Goal: Task Accomplishment & Management: Use online tool/utility

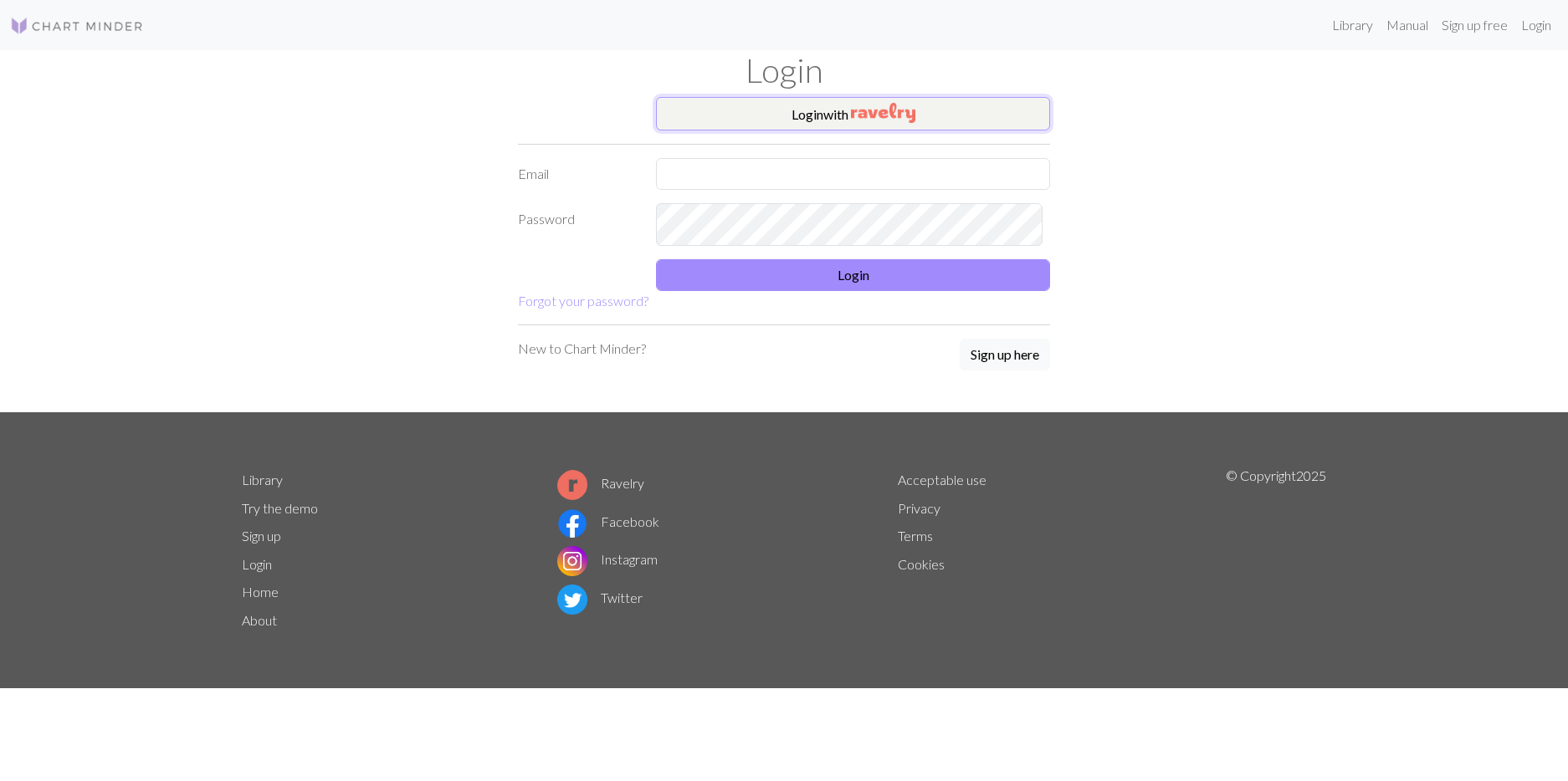
click at [884, 123] on img "button" at bounding box center [882, 113] width 65 height 20
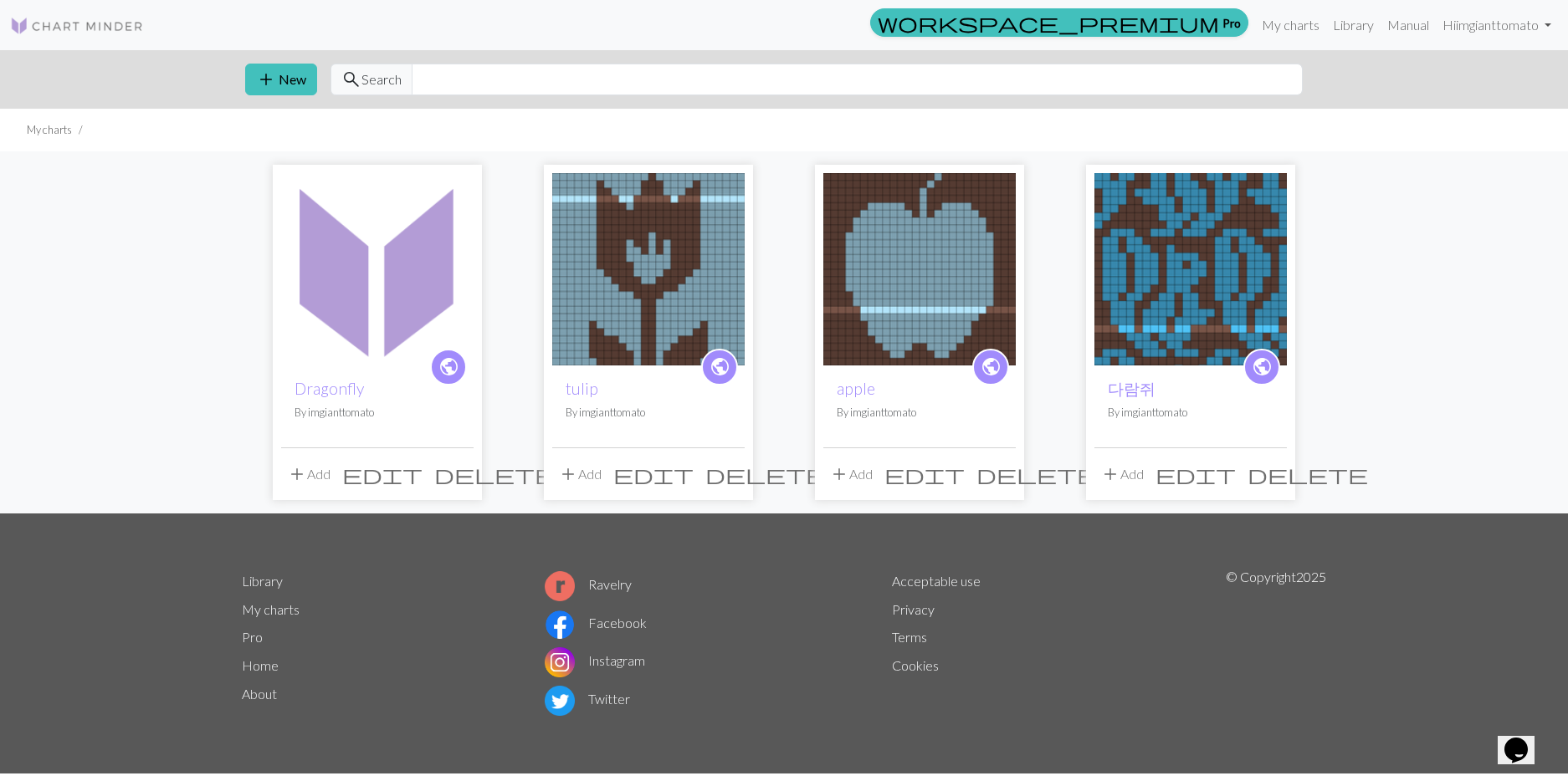
click at [399, 357] on img at bounding box center [378, 270] width 193 height 193
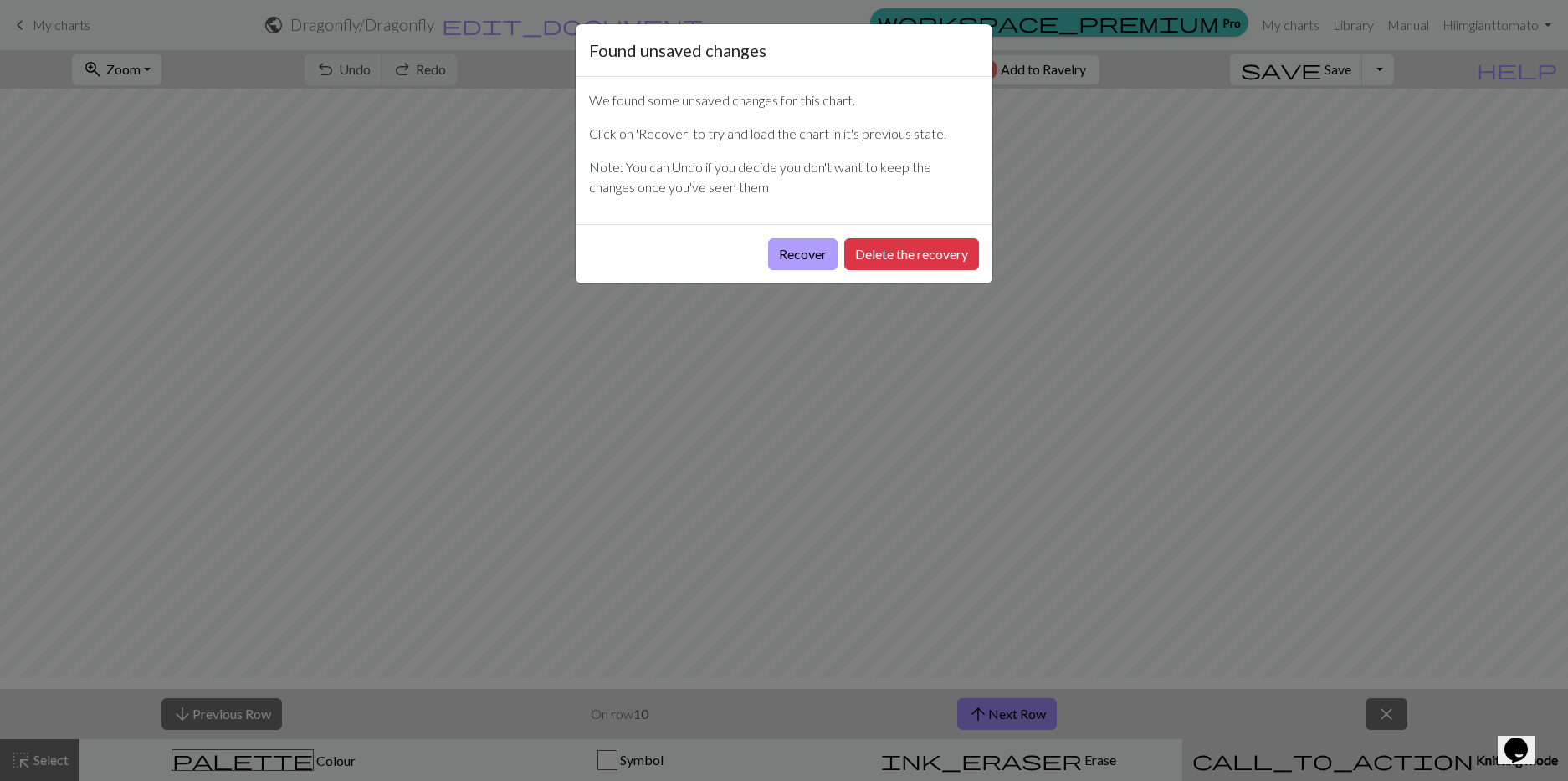
click at [768, 271] on button "Recover" at bounding box center [802, 254] width 69 height 32
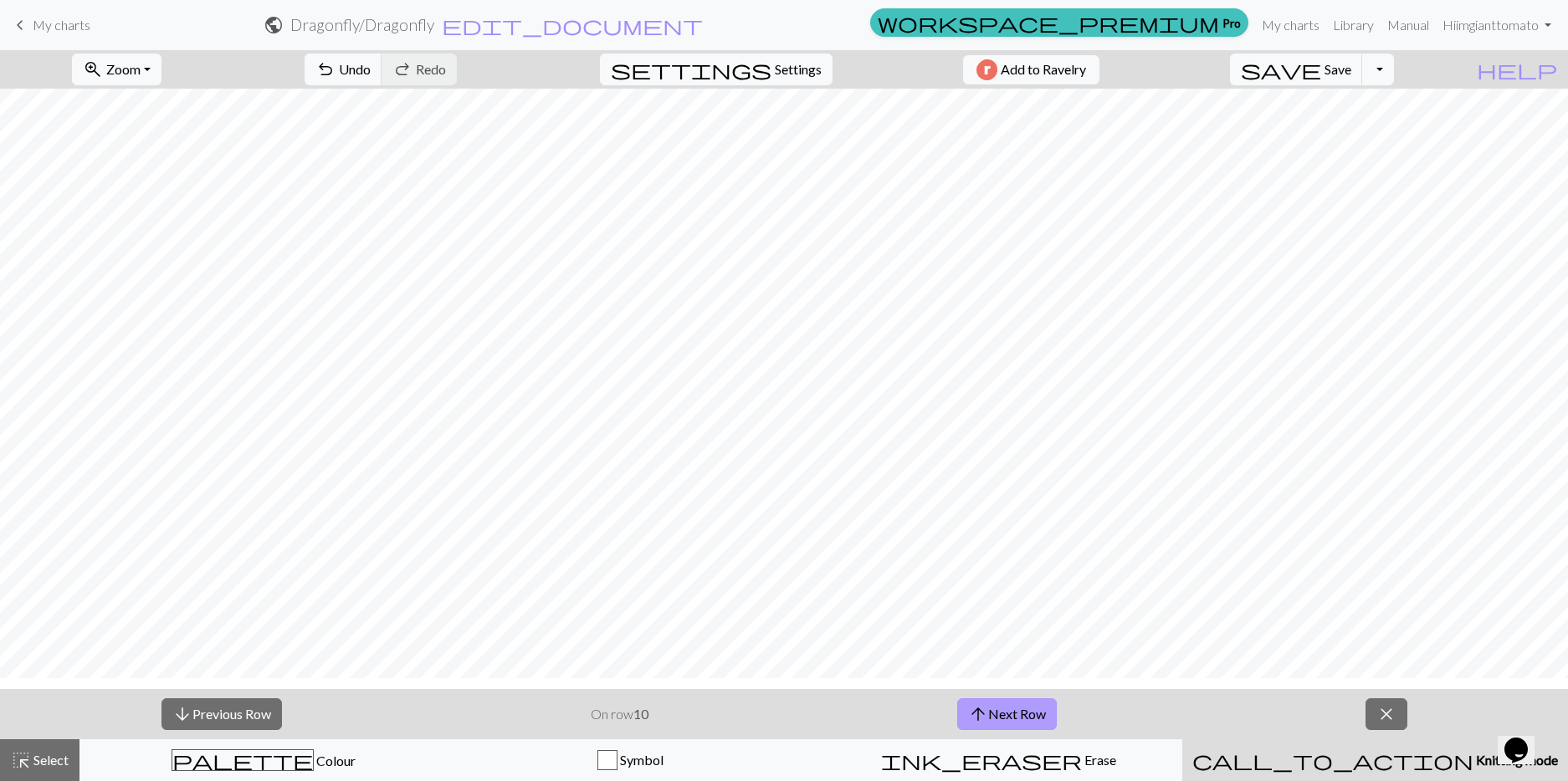
click at [1005, 728] on button "arrow_upward Next Row" at bounding box center [1006, 714] width 99 height 32
click at [1055, 727] on button "arrow_upward Next Row" at bounding box center [1006, 714] width 99 height 32
click at [1049, 721] on button "arrow_upward Next Row" at bounding box center [1006, 714] width 99 height 32
click at [271, 721] on button "arrow_downward Previous Row" at bounding box center [222, 714] width 120 height 32
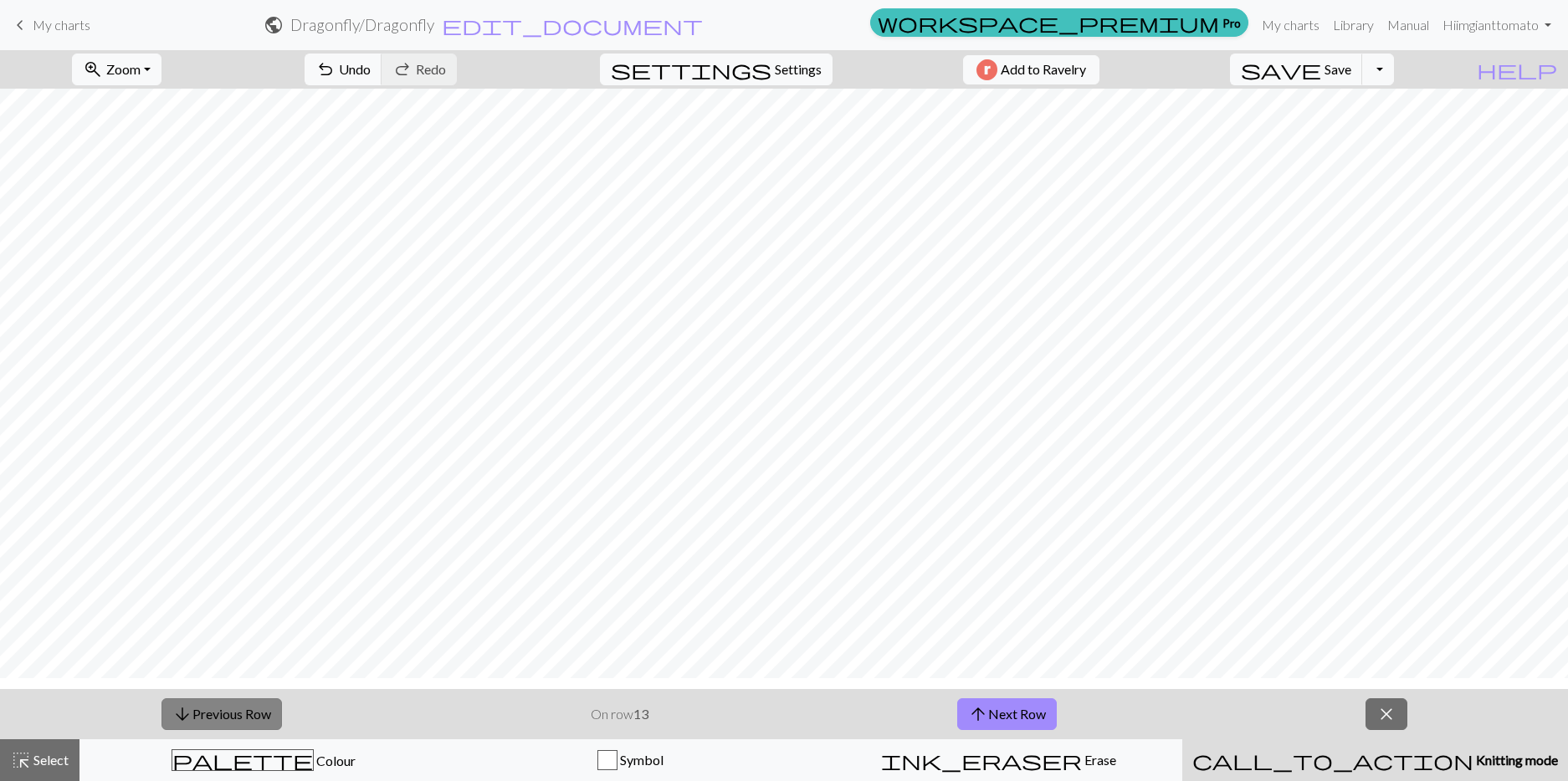
click at [271, 721] on button "arrow_downward Previous Row" at bounding box center [222, 714] width 120 height 32
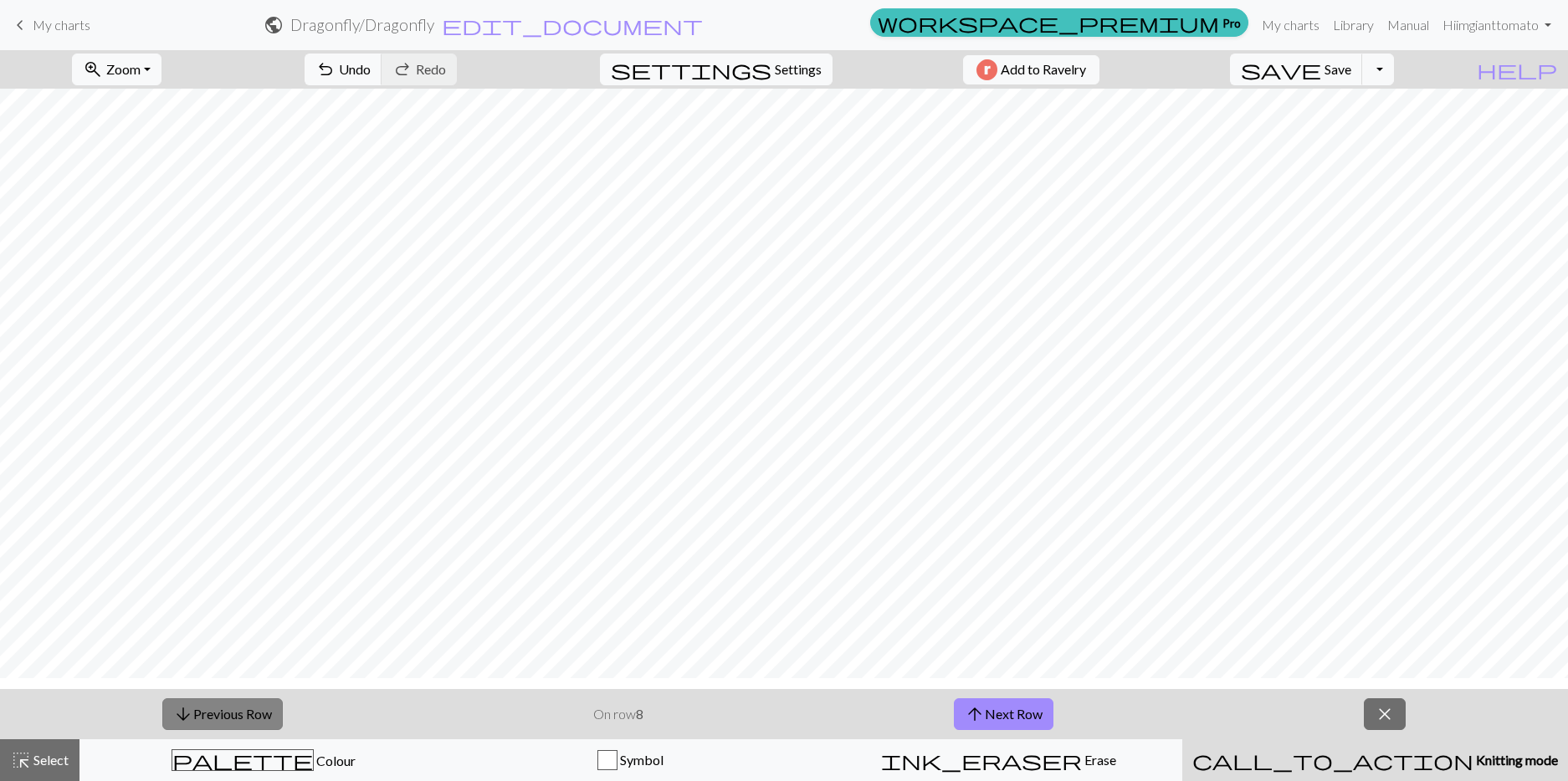
click at [271, 721] on button "arrow_downward Previous Row" at bounding box center [222, 714] width 120 height 32
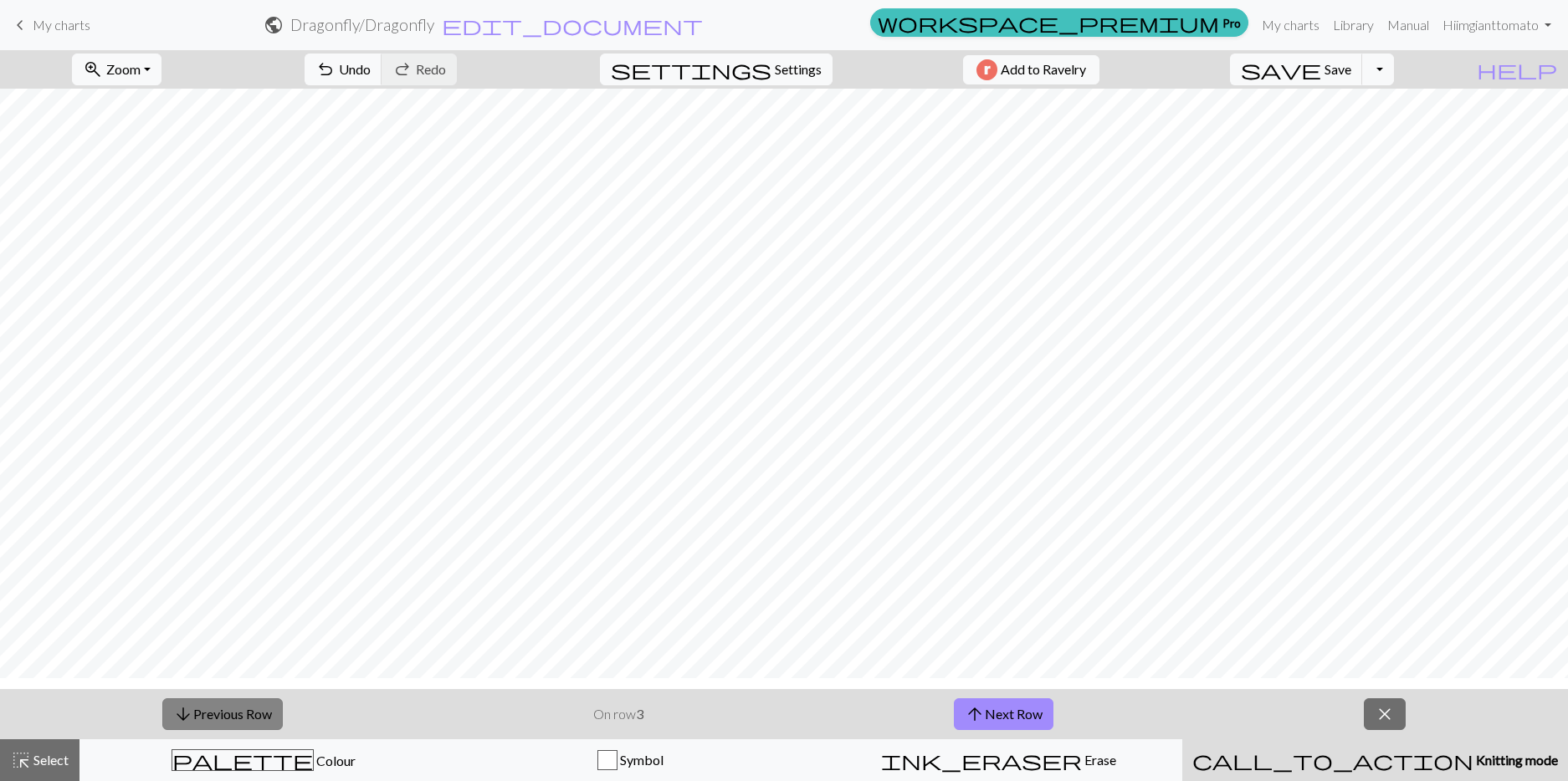
click at [271, 721] on button "arrow_downward Previous Row" at bounding box center [222, 714] width 120 height 32
click at [1314, 86] on button "save Save Save" at bounding box center [1296, 69] width 133 height 32
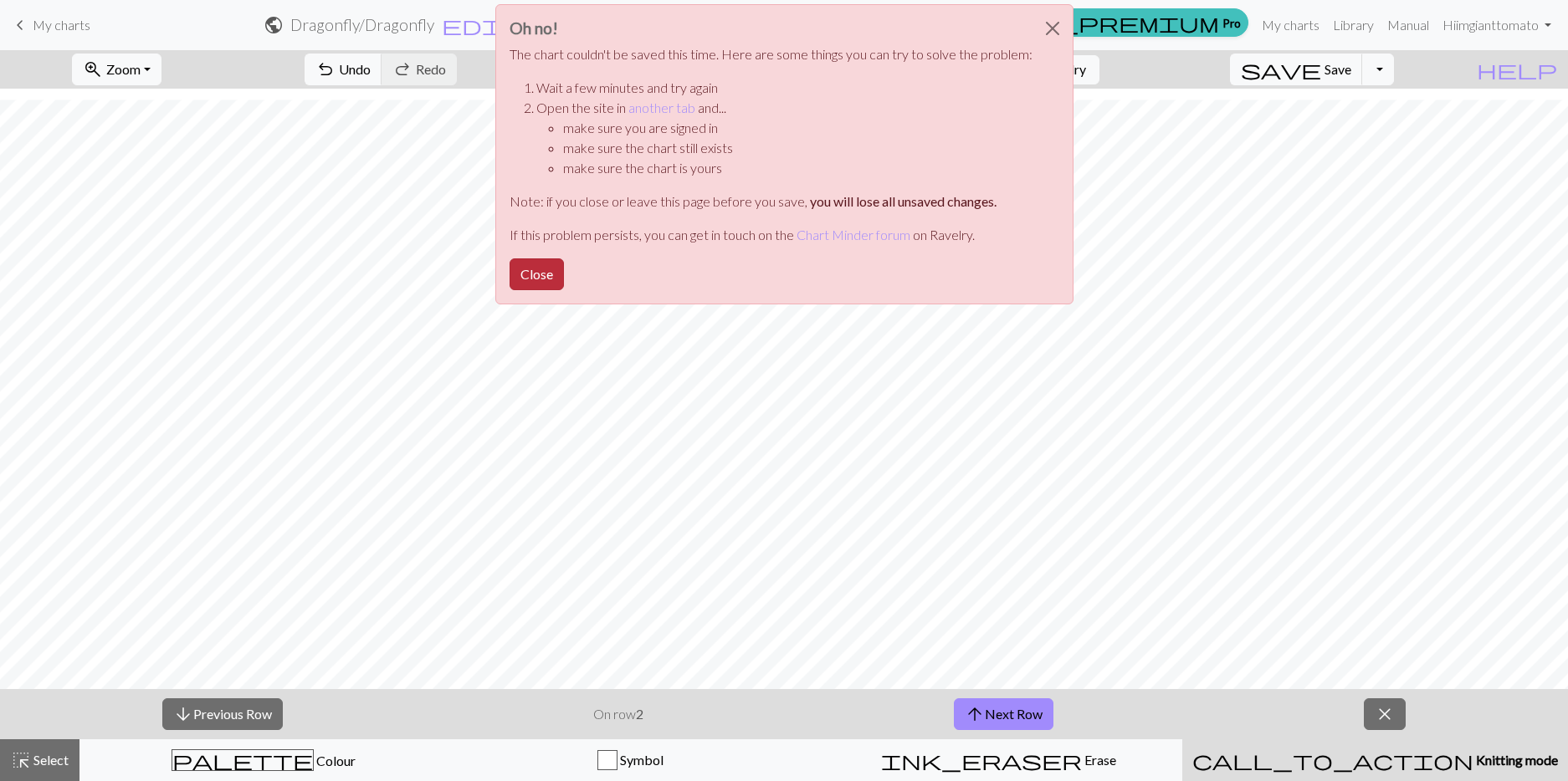
click at [510, 290] on button "Close" at bounding box center [536, 273] width 54 height 32
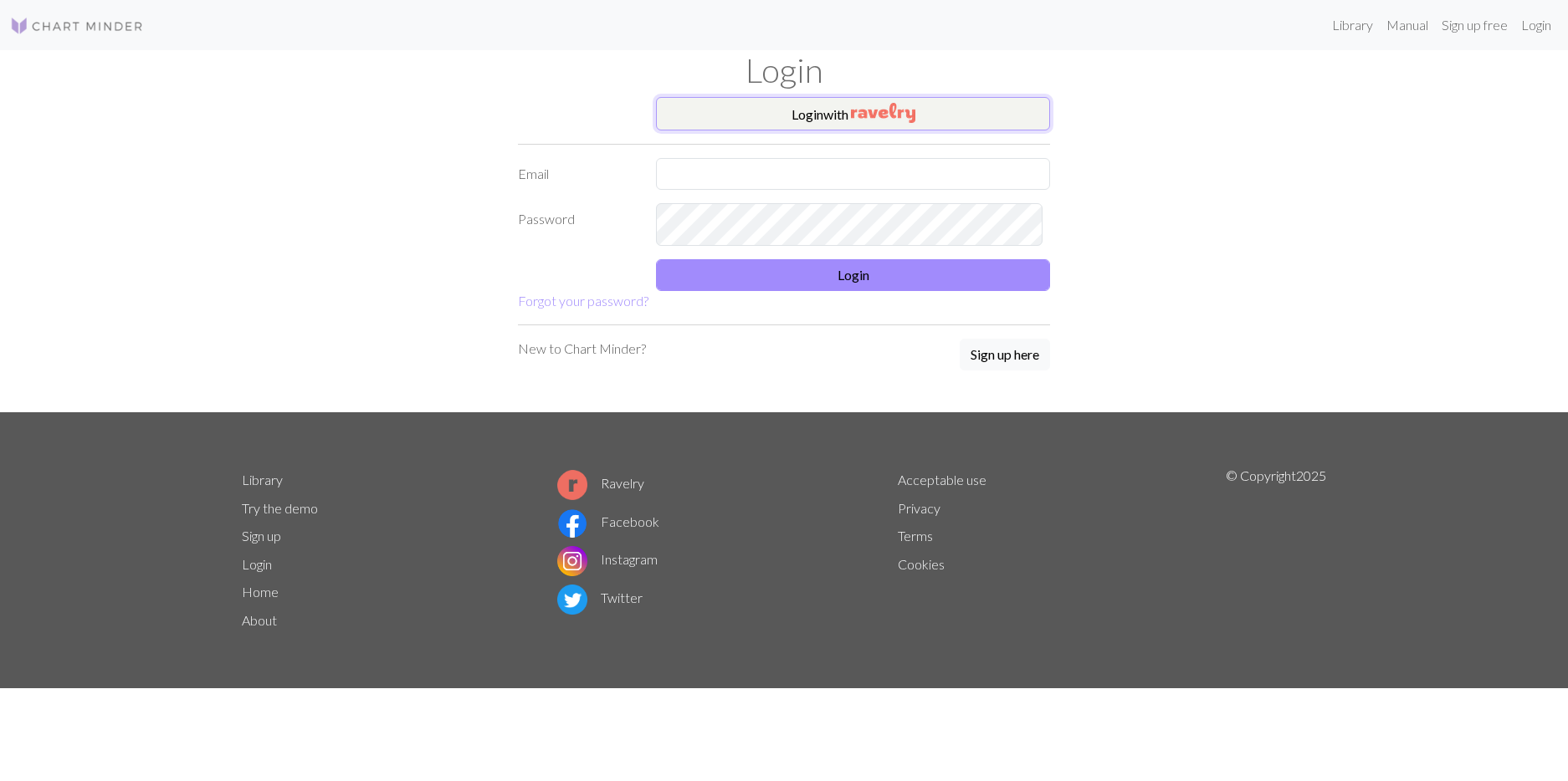
click at [845, 130] on button "Login with" at bounding box center [852, 114] width 394 height 34
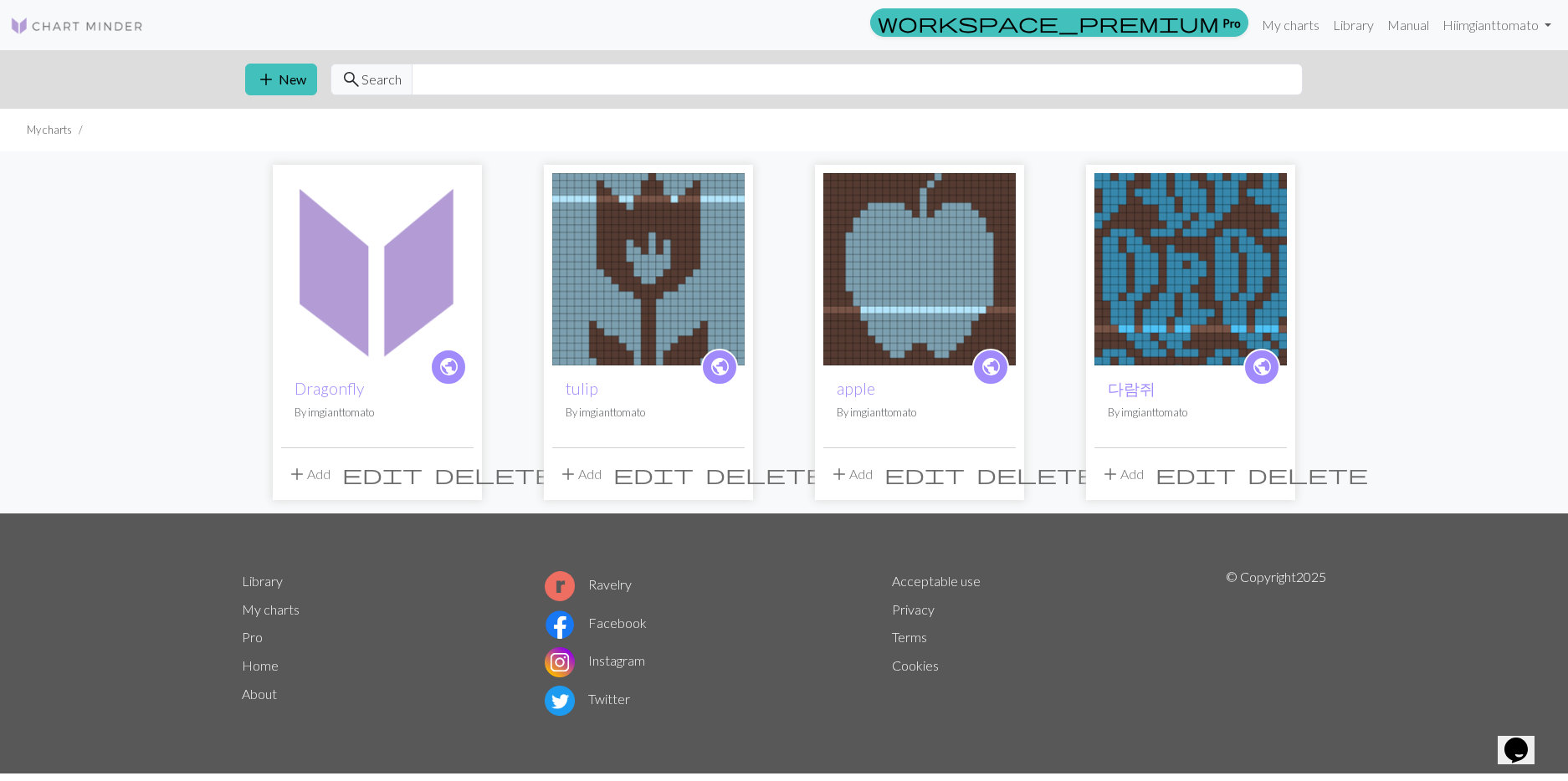
click at [441, 299] on img at bounding box center [378, 270] width 193 height 193
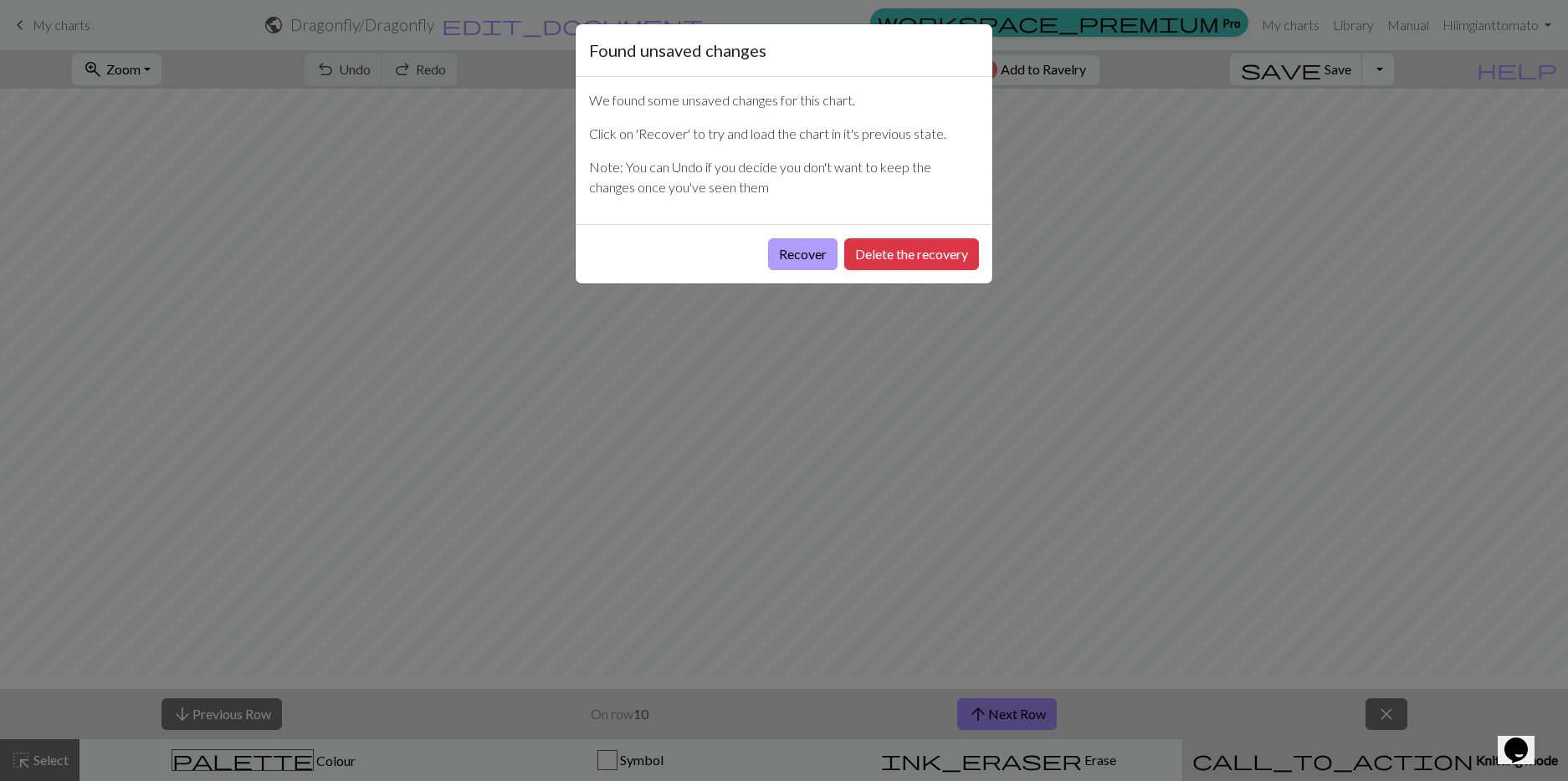
click at [768, 271] on button "Recover" at bounding box center [802, 254] width 69 height 32
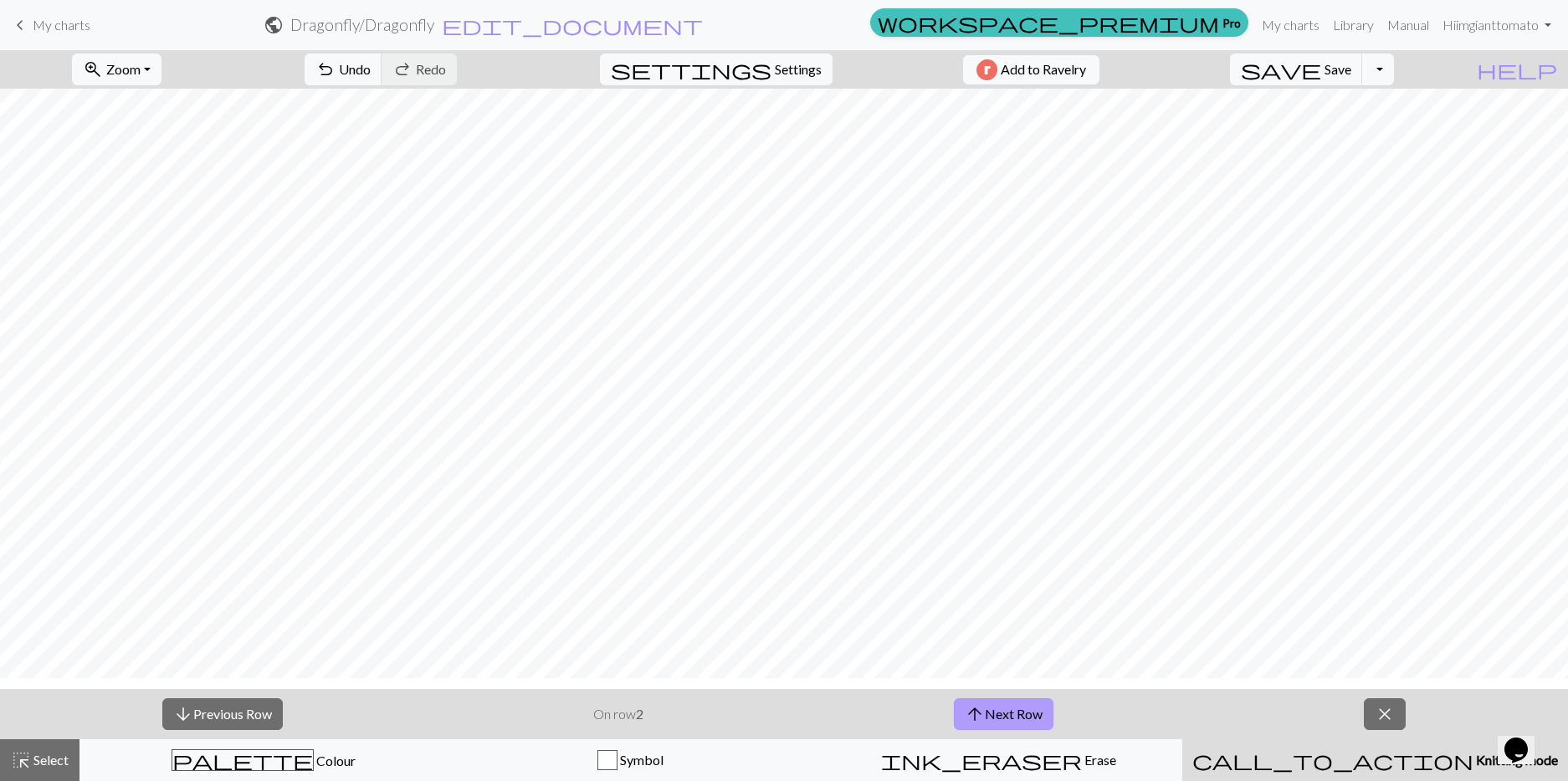
drag, startPoint x: 1048, startPoint y: 741, endPoint x: 1058, endPoint y: 742, distance: 10.0
click at [1048, 730] on button "arrow_upward Next Row" at bounding box center [1003, 714] width 99 height 32
drag, startPoint x: 253, startPoint y: 721, endPoint x: 267, endPoint y: 720, distance: 14.0
click at [254, 721] on button "arrow_downward Previous Row" at bounding box center [222, 714] width 120 height 32
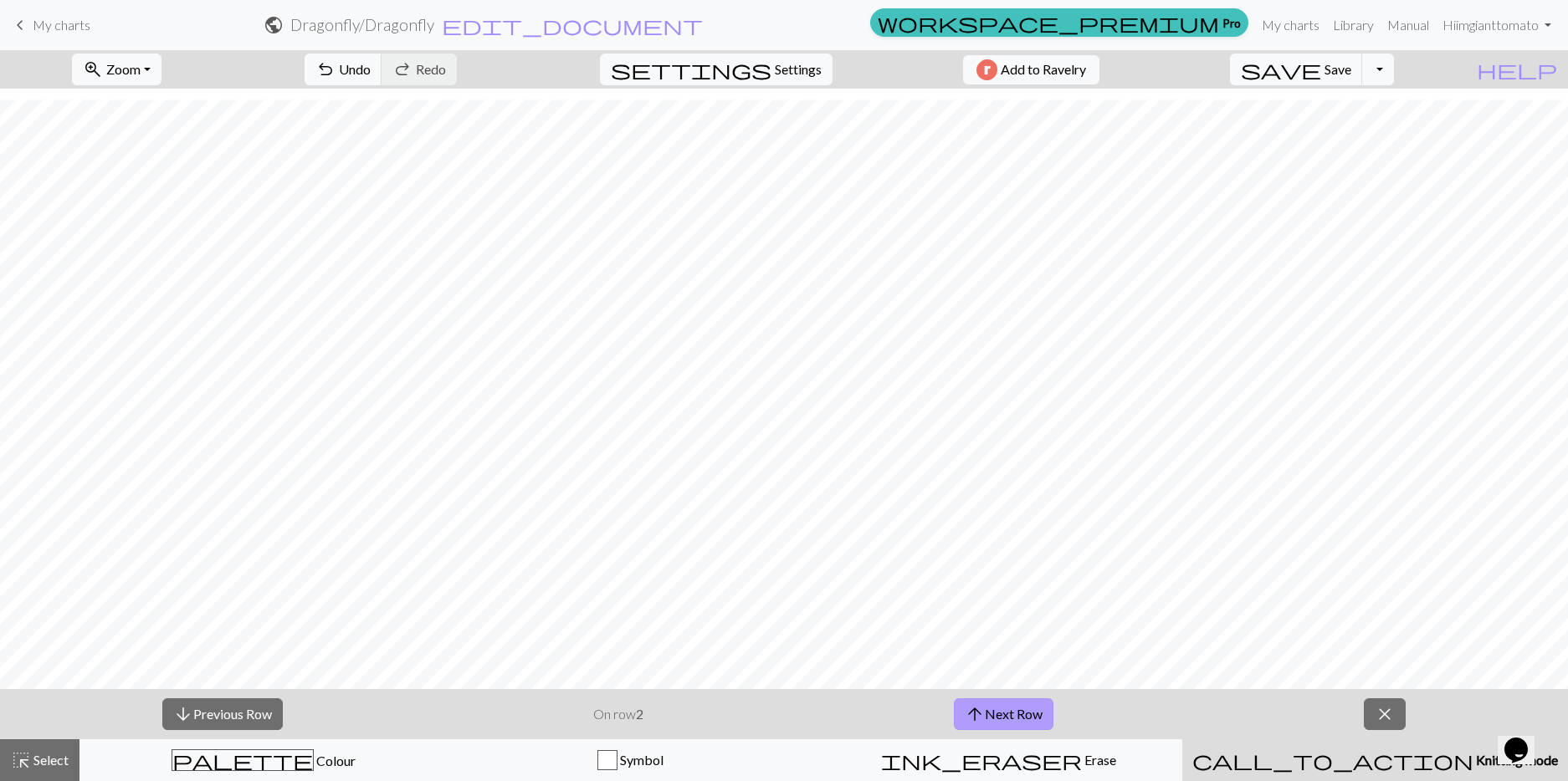
click at [1047, 718] on button "arrow_upward Next Row" at bounding box center [1003, 714] width 99 height 32
click at [1053, 730] on button "arrow_upward Next Row" at bounding box center [1003, 714] width 99 height 32
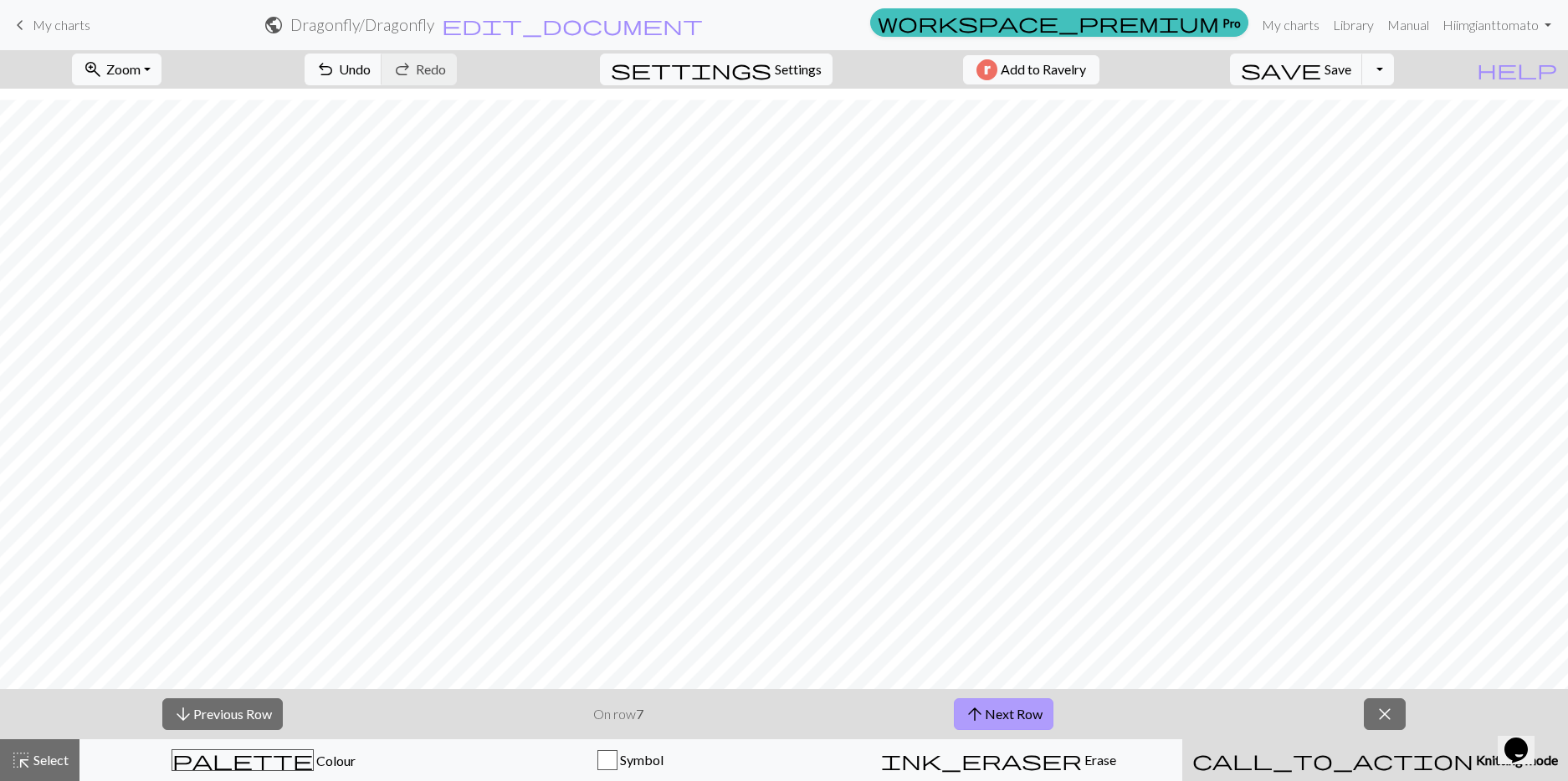
click at [1053, 730] on button "arrow_upward Next Row" at bounding box center [1003, 714] width 99 height 32
click at [1009, 730] on button "arrow_upward Next Row" at bounding box center [1003, 714] width 99 height 32
click at [1009, 730] on button "arrow_upward Next Row" at bounding box center [1006, 714] width 99 height 32
click at [1025, 720] on button "arrow_upward Next Row" at bounding box center [1006, 714] width 99 height 32
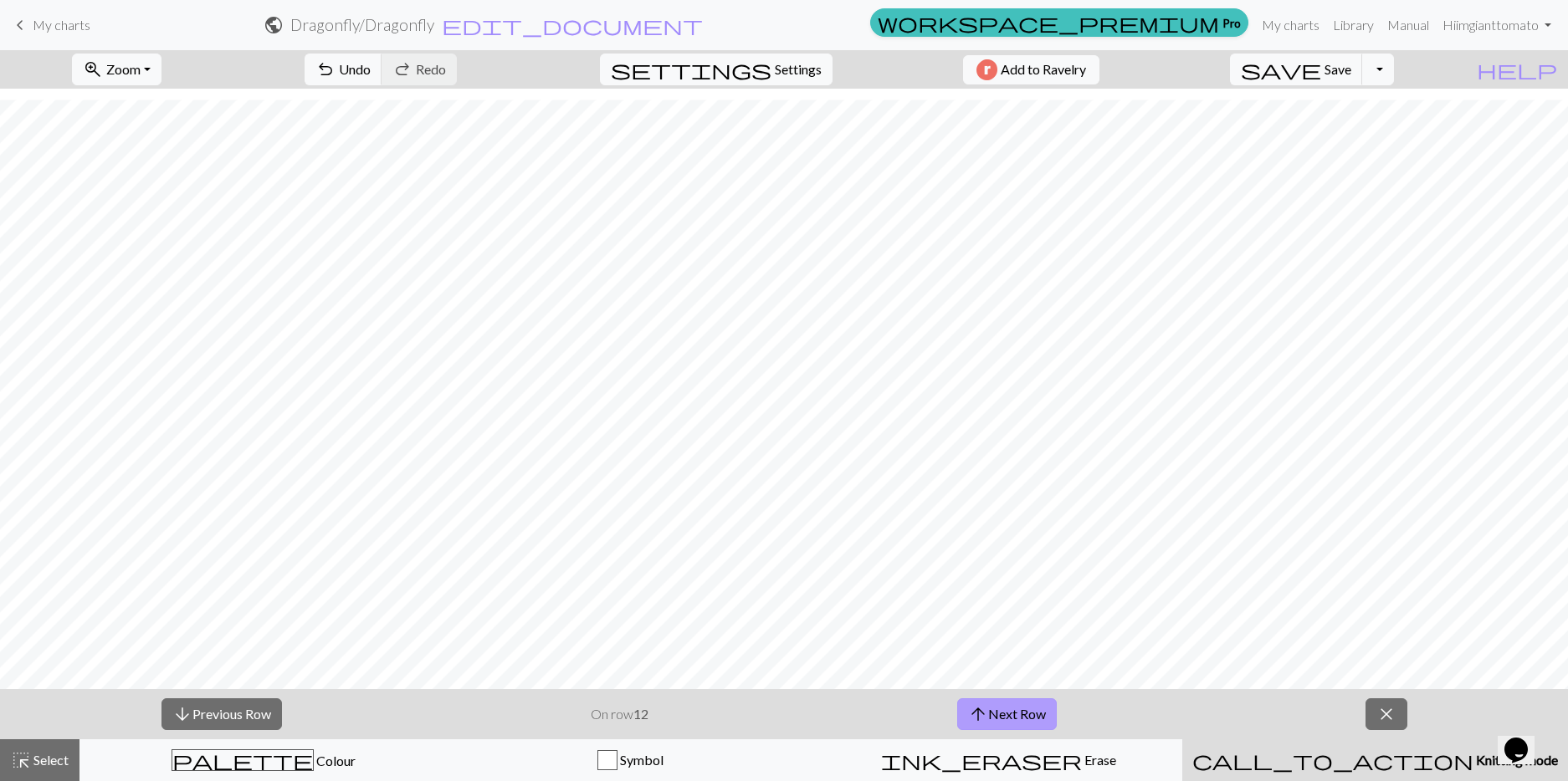
click at [1025, 720] on button "arrow_upward Next Row" at bounding box center [1006, 714] width 99 height 32
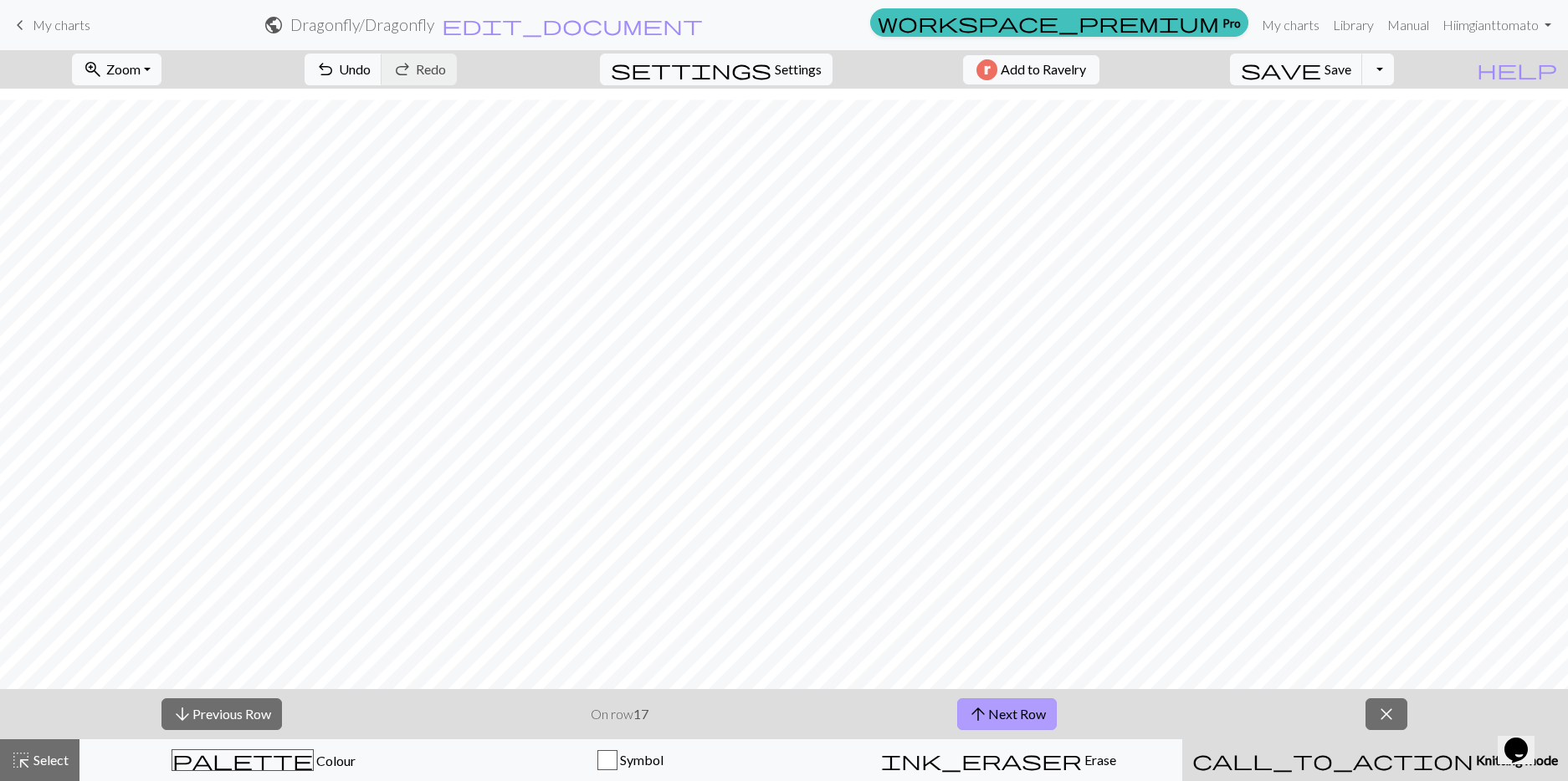
click at [1025, 720] on button "arrow_upward Next Row" at bounding box center [1006, 714] width 99 height 32
click at [1320, 81] on span "save" at bounding box center [1280, 69] width 80 height 23
click at [1032, 717] on button "arrow_upward Next Row" at bounding box center [1006, 714] width 99 height 32
click at [1351, 77] on span "Save" at bounding box center [1338, 68] width 27 height 16
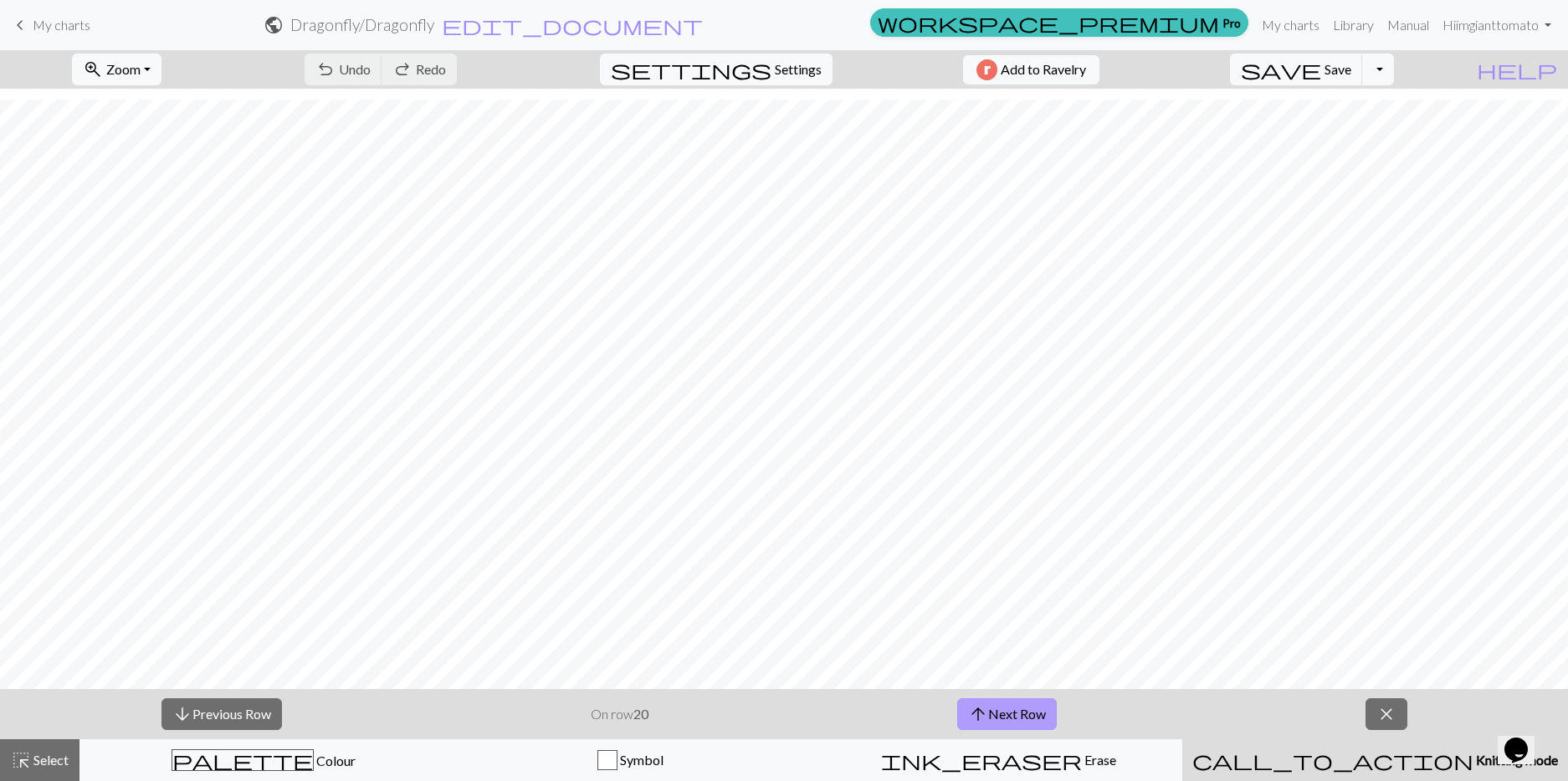
click at [1048, 730] on button "arrow_upward Next Row" at bounding box center [1006, 714] width 99 height 32
click at [1338, 86] on button "save Save Save" at bounding box center [1296, 69] width 133 height 32
click at [1027, 730] on button "arrow_upward Next Row" at bounding box center [1006, 714] width 99 height 32
click at [1085, 80] on span "Add to Ravelry" at bounding box center [1043, 70] width 86 height 21
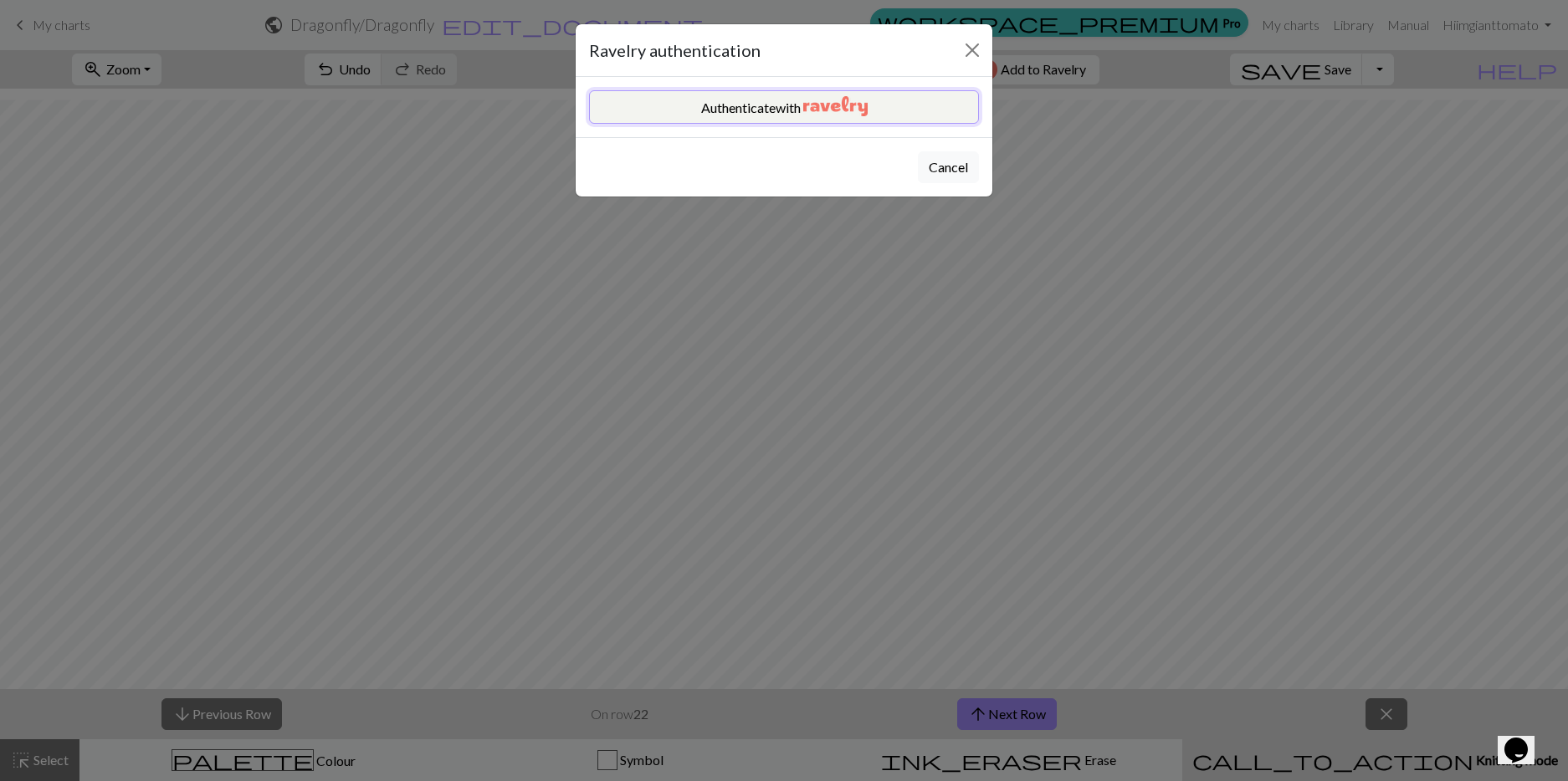
click at [868, 117] on img "button" at bounding box center [835, 106] width 65 height 20
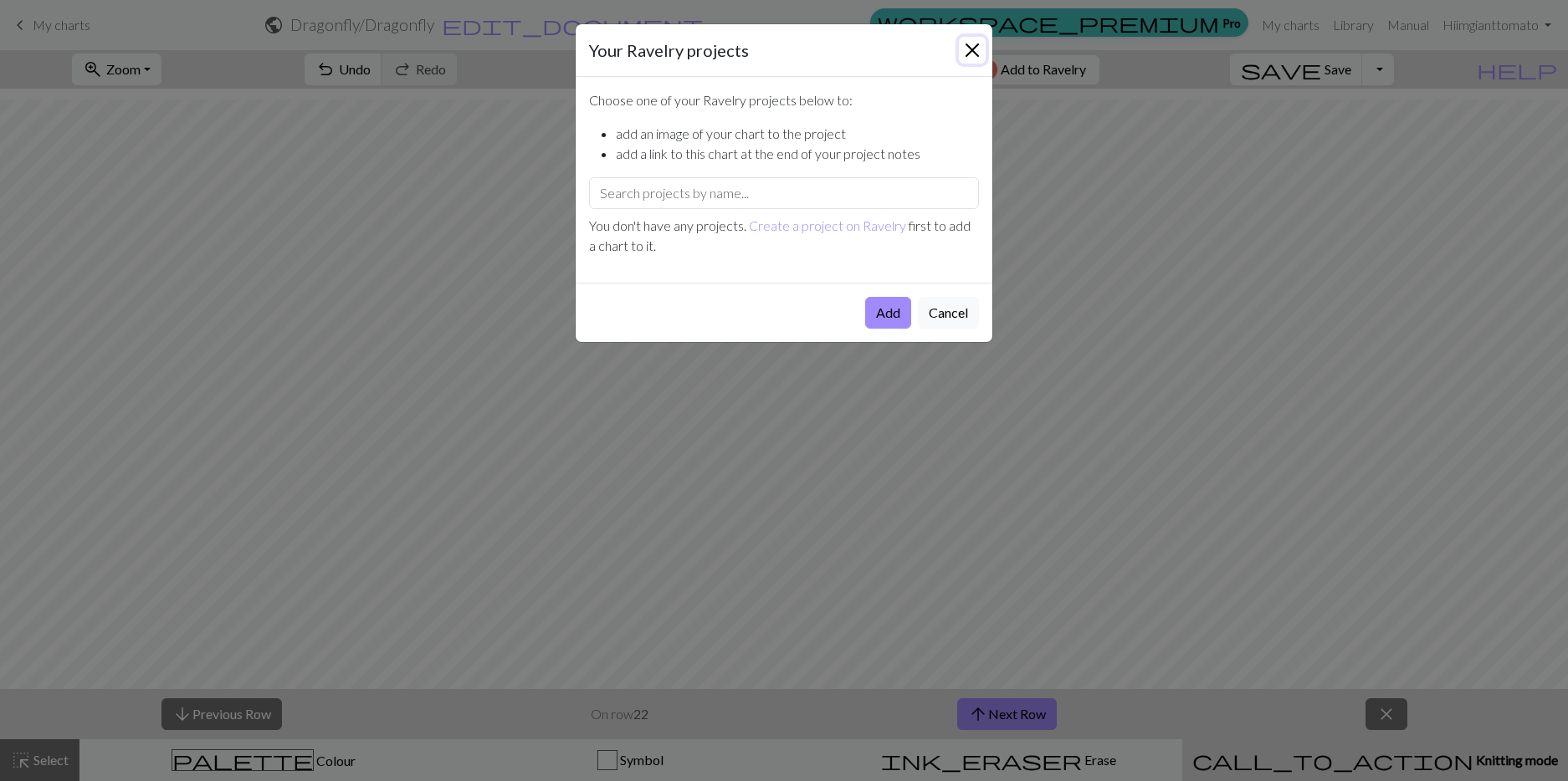
click at [958, 55] on button "Close" at bounding box center [972, 50] width 27 height 27
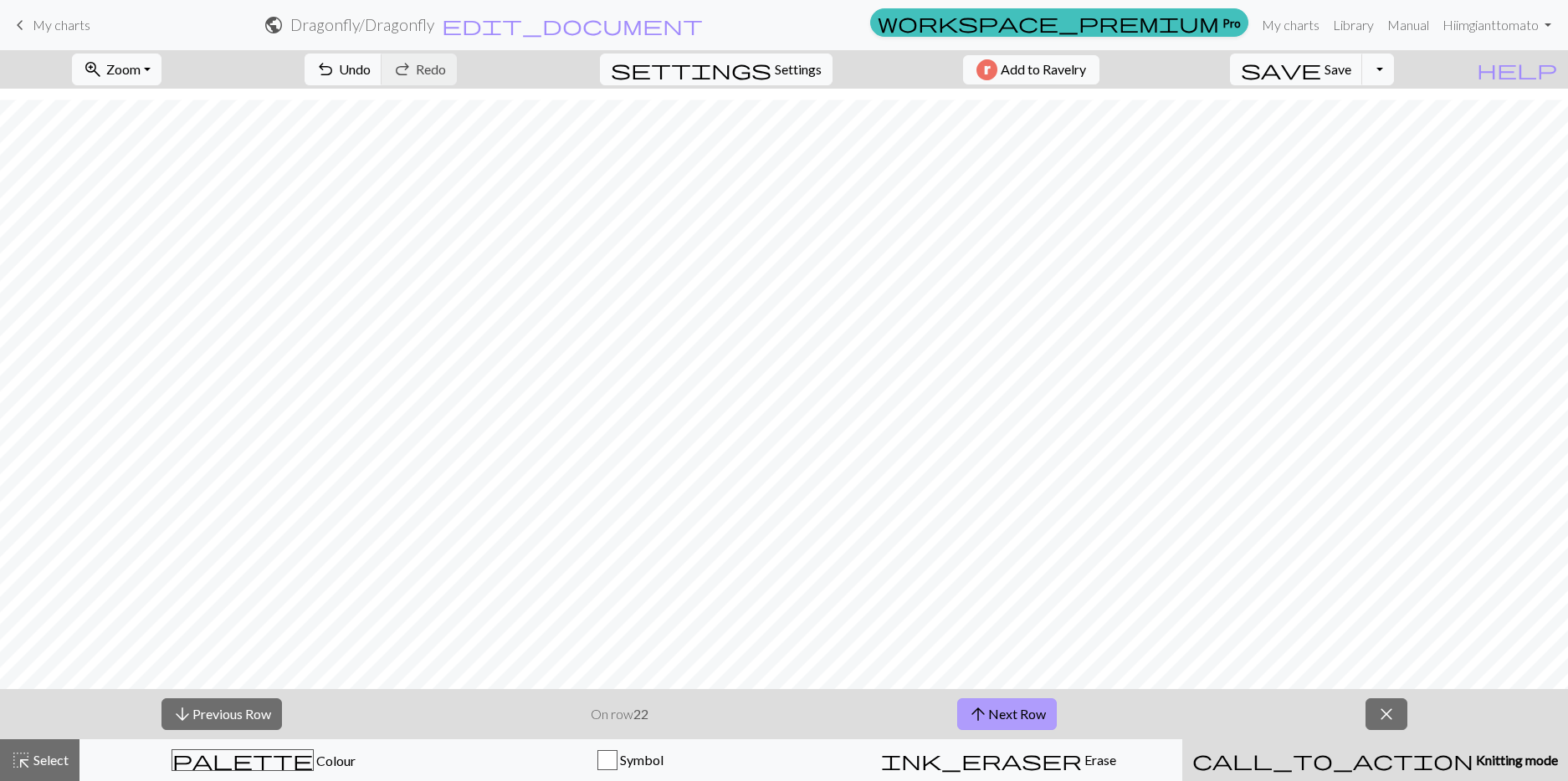
click at [1008, 730] on button "arrow_upward Next Row" at bounding box center [1006, 714] width 99 height 32
click at [967, 721] on button "arrow_upward Next Row" at bounding box center [1006, 714] width 99 height 32
click at [1363, 86] on button "save Save Save" at bounding box center [1296, 69] width 133 height 32
click at [1040, 730] on button "arrow_upward Next Row" at bounding box center [1006, 714] width 99 height 32
click at [1032, 726] on button "arrow_upward Next Row" at bounding box center [1006, 714] width 99 height 32
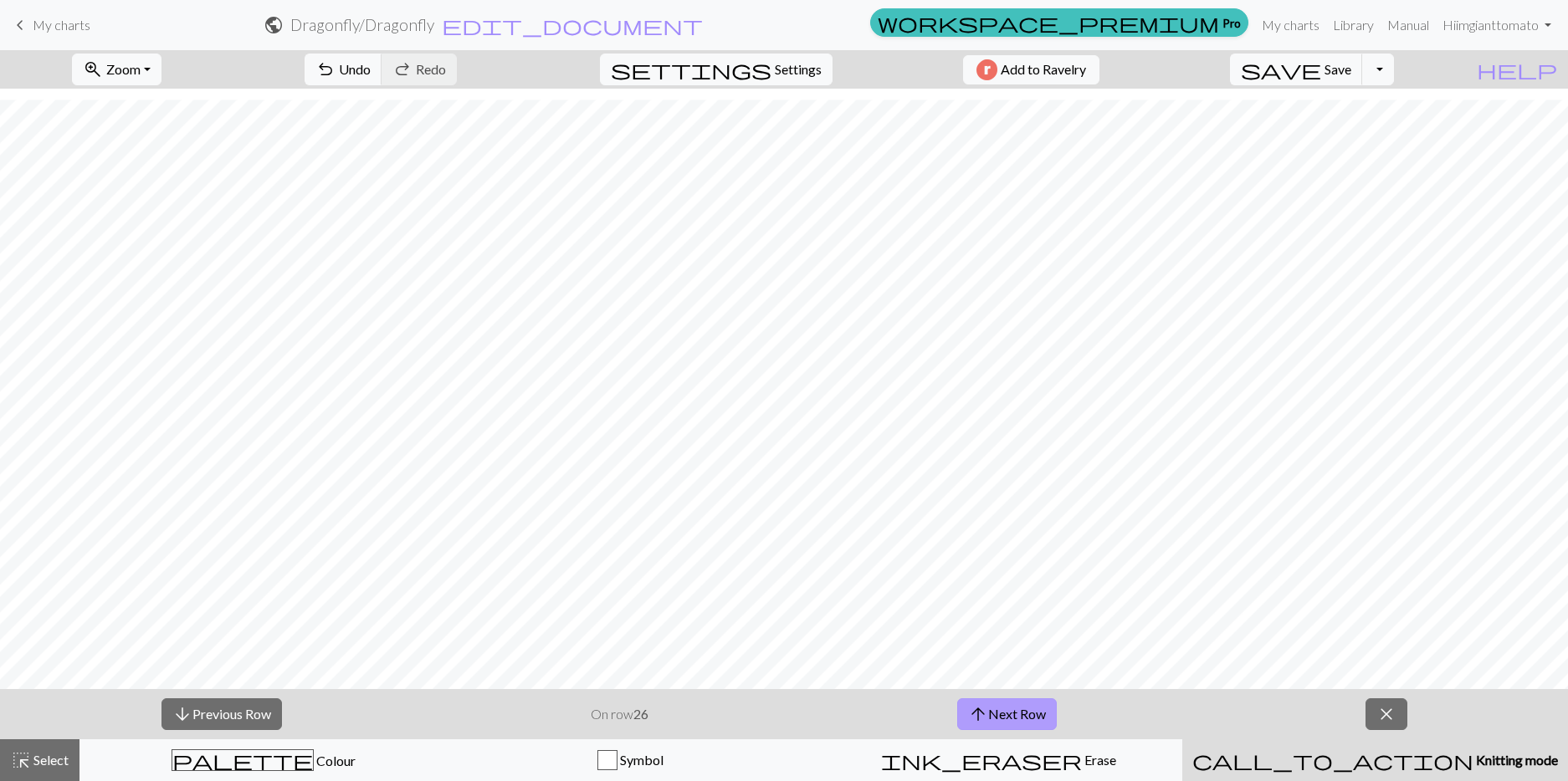
scroll to position [0, 0]
click at [1014, 729] on button "arrow_upward Next Row" at bounding box center [1006, 714] width 99 height 32
click at [1057, 730] on button "arrow_upward Next Row" at bounding box center [1006, 714] width 99 height 32
click at [1046, 730] on button "arrow_upward Next Row" at bounding box center [1006, 714] width 99 height 32
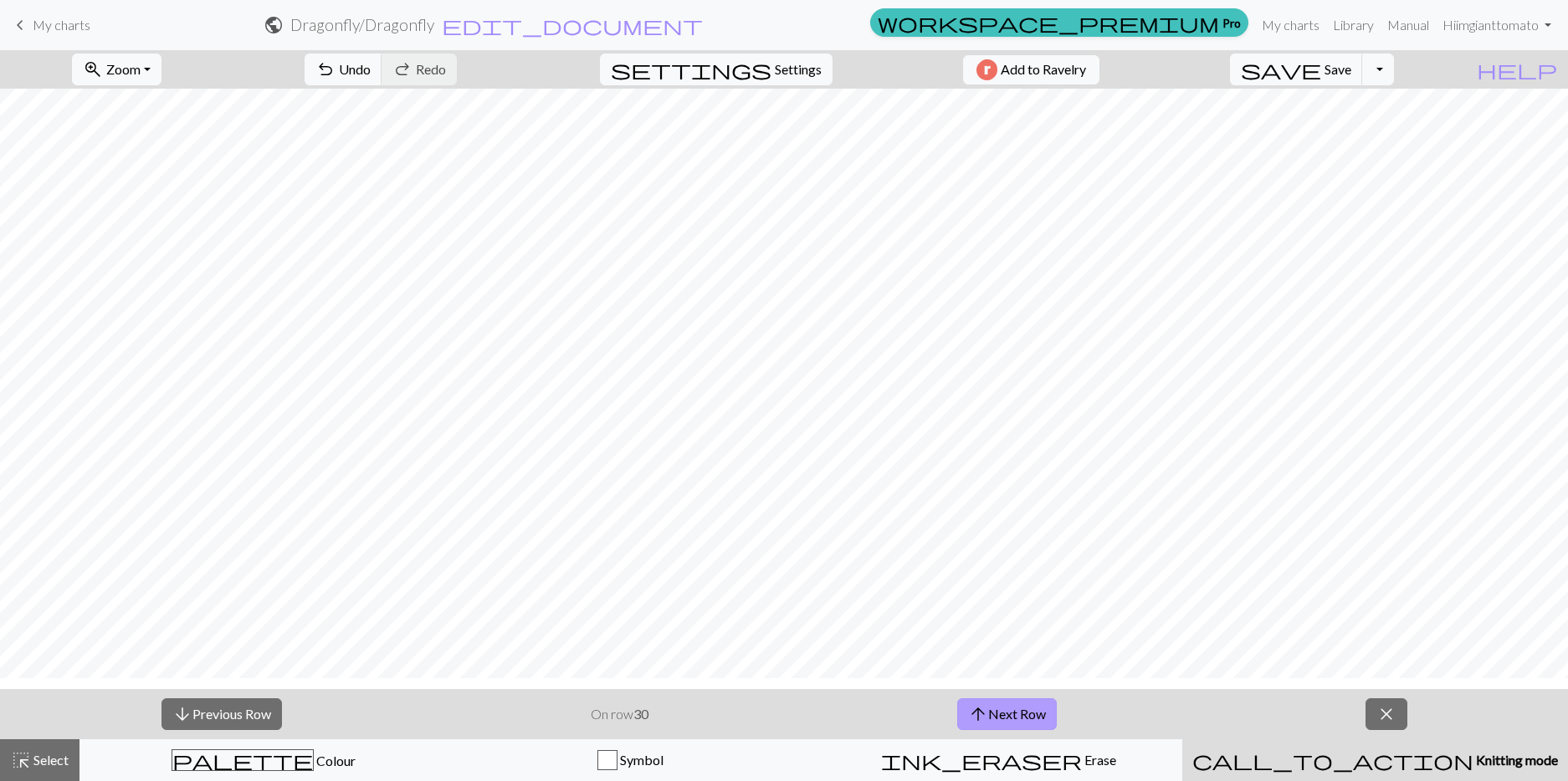
click at [1046, 730] on button "arrow_upward Next Row" at bounding box center [1006, 714] width 99 height 32
click at [1351, 77] on span "Save" at bounding box center [1338, 68] width 27 height 16
